Goal: Entertainment & Leisure: Consume media (video, audio)

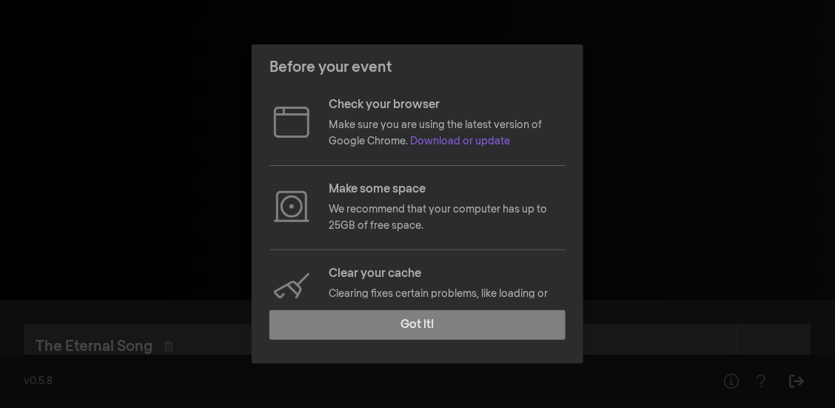
click at [681, 102] on div "Before your event Check your browser Make sure you are using the latest version…" at bounding box center [417, 204] width 835 height 408
click at [424, 309] on footer "Got it!" at bounding box center [418, 330] width 332 height 65
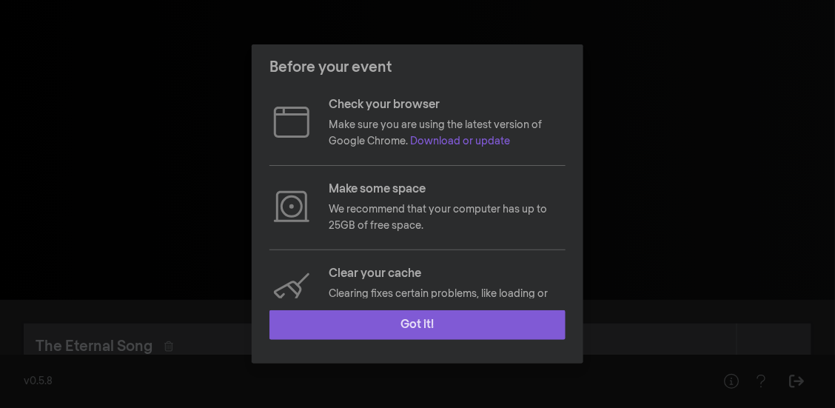
click at [424, 312] on button "Got it!" at bounding box center [418, 325] width 296 height 30
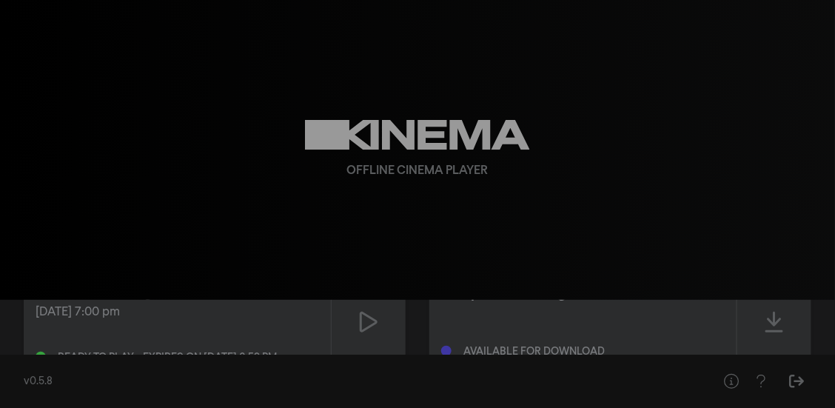
scroll to position [33, 0]
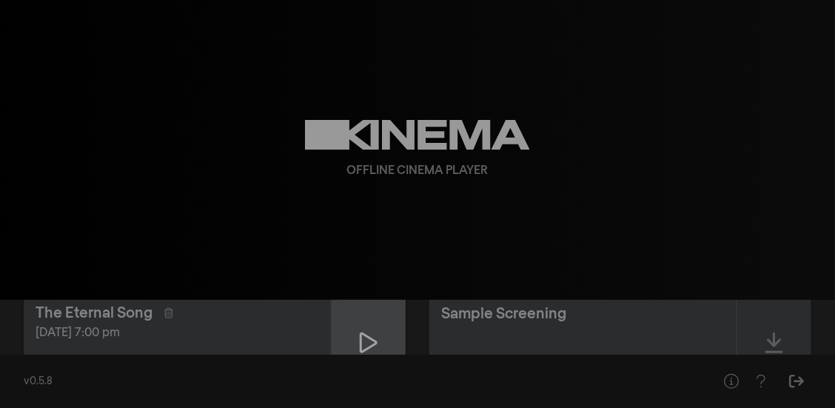
click at [370, 334] on icon at bounding box center [369, 343] width 18 height 24
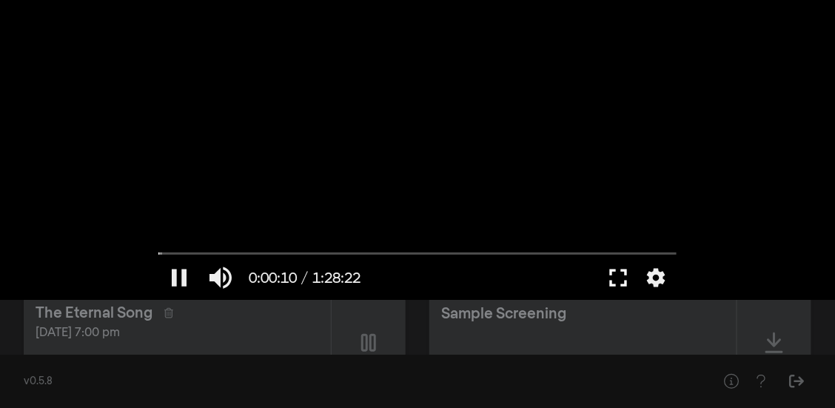
click at [617, 274] on button "fullscreen" at bounding box center [618, 277] width 41 height 44
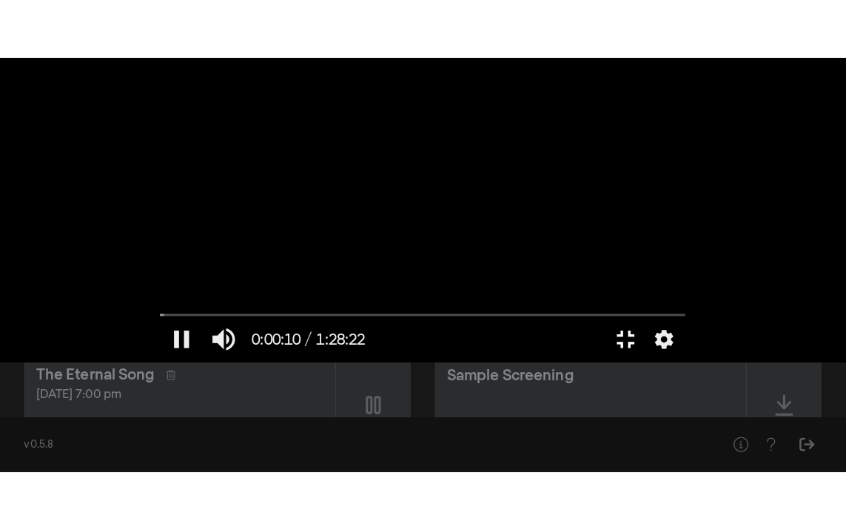
scroll to position [0, 0]
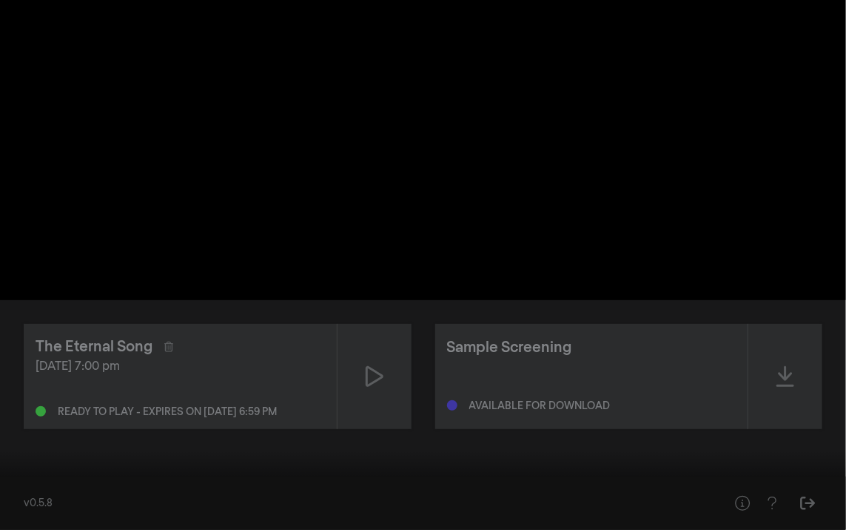
click at [26, 407] on button "play_arrow" at bounding box center [27, 507] width 41 height 44
click at [27, 407] on button "pause" at bounding box center [27, 507] width 41 height 44
click at [27, 407] on button "play_arrow" at bounding box center [27, 507] width 41 height 44
click at [28, 407] on button "pause" at bounding box center [27, 507] width 41 height 44
click at [783, 407] on button "fullscreen_exit" at bounding box center [780, 507] width 41 height 44
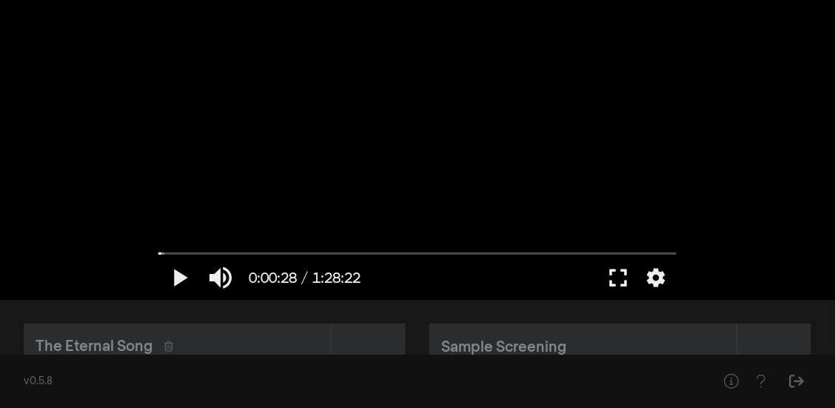
click at [618, 270] on button "fullscreen" at bounding box center [618, 277] width 41 height 44
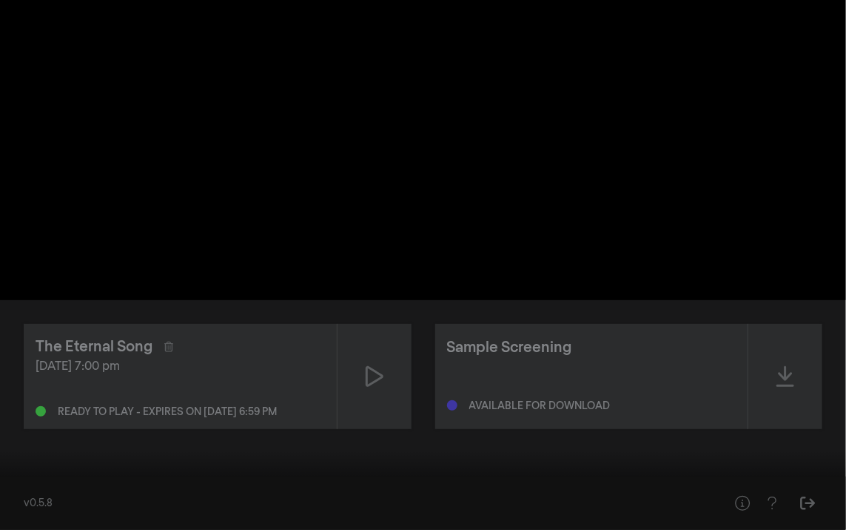
click at [835, 407] on button "settings" at bounding box center [818, 507] width 34 height 44
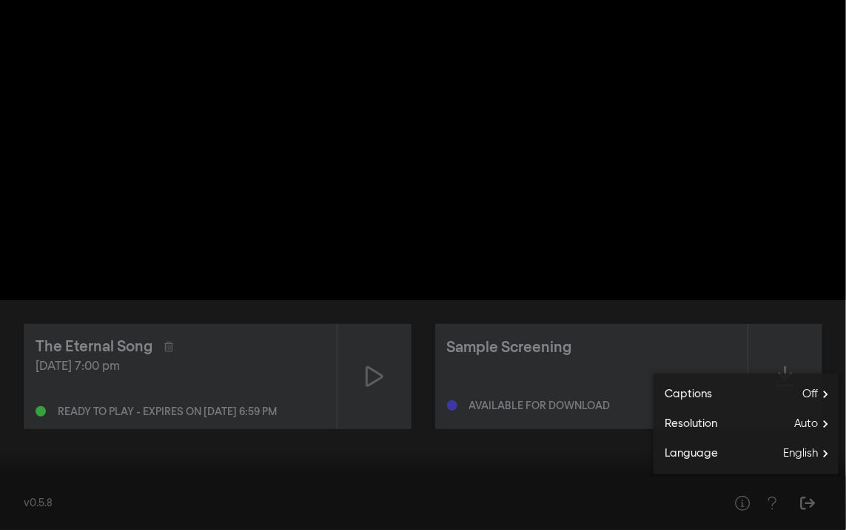
click at [796, 311] on div at bounding box center [423, 265] width 846 height 530
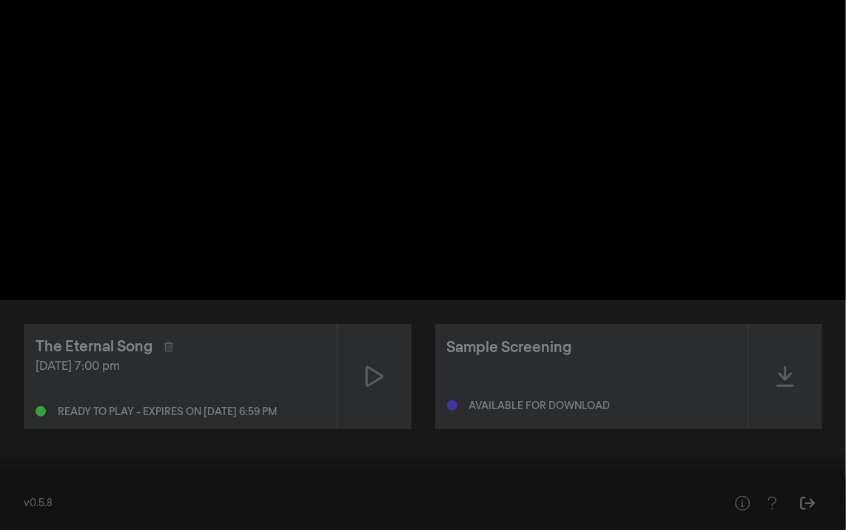
click at [10, 407] on input "Seek" at bounding box center [423, 482] width 832 height 9
click at [11, 407] on input "Seek" at bounding box center [423, 482] width 832 height 9
click at [29, 407] on button "play_arrow" at bounding box center [27, 507] width 41 height 44
click at [27, 407] on button "pause" at bounding box center [27, 507] width 41 height 44
type input "17.327128"
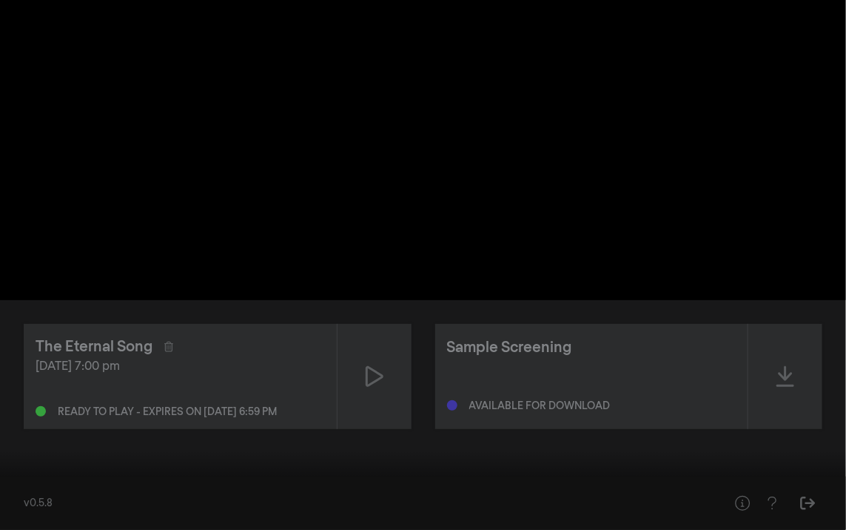
click at [7, 407] on button "play_arrow" at bounding box center [27, 507] width 41 height 44
click at [7, 407] on button "pause" at bounding box center [27, 507] width 41 height 44
click at [477, 407] on div at bounding box center [488, 507] width 543 height 44
click at [32, 407] on button "play_arrow" at bounding box center [27, 507] width 41 height 44
click at [30, 407] on button "pause" at bounding box center [27, 507] width 41 height 44
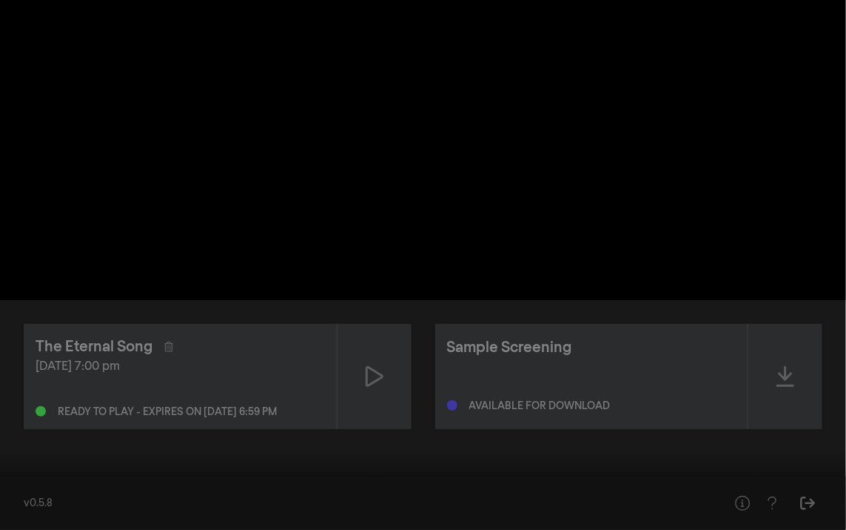
click at [7, 407] on button "play_arrow" at bounding box center [27, 507] width 41 height 44
click at [27, 407] on button "pause" at bounding box center [27, 507] width 41 height 44
click at [7, 407] on button "play_arrow" at bounding box center [27, 507] width 41 height 44
click at [28, 407] on button "pause" at bounding box center [27, 507] width 41 height 44
click at [7, 407] on button "play_arrow" at bounding box center [27, 507] width 41 height 44
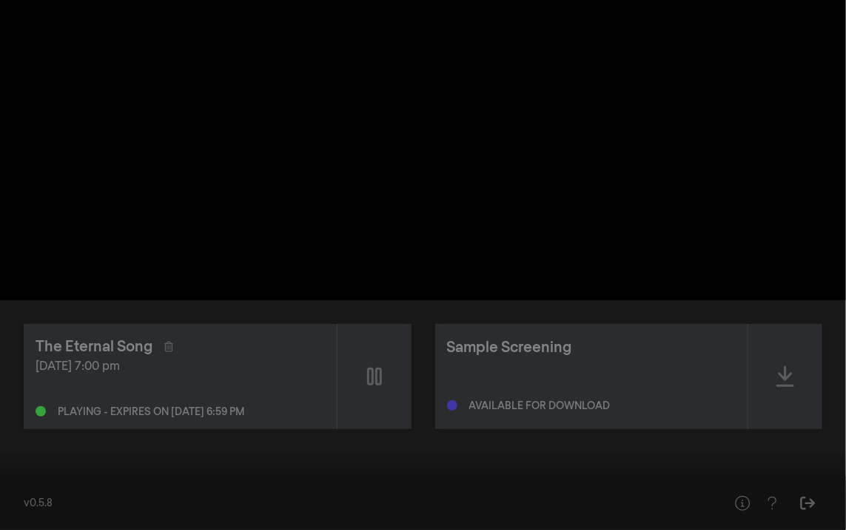
type input "30.538552"
